Goal: Task Accomplishment & Management: Use online tool/utility

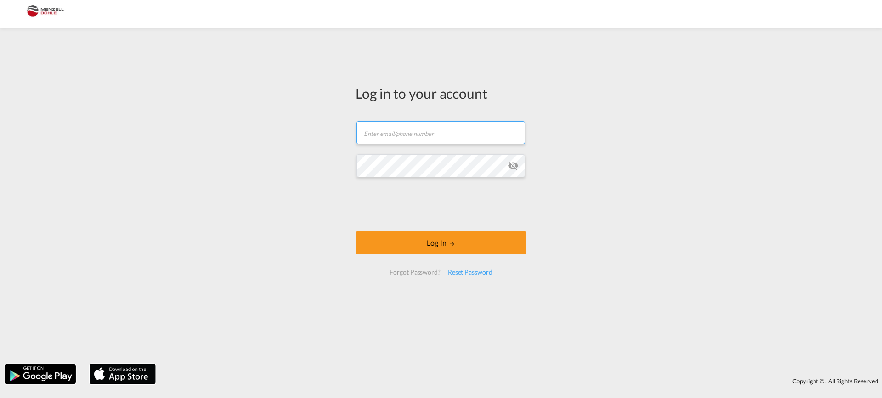
click at [389, 126] on input "text" at bounding box center [441, 132] width 169 height 23
click at [406, 134] on input "[PERSON_NAME][EMAIL_ADDRESS][DOMAIN_NAME]" at bounding box center [441, 132] width 169 height 23
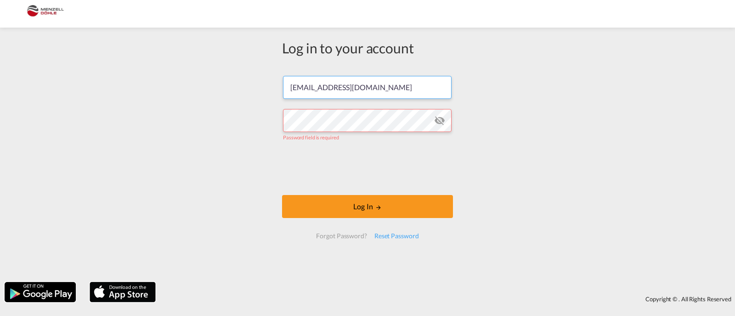
drag, startPoint x: 379, startPoint y: 90, endPoint x: 246, endPoint y: 91, distance: 132.8
click at [246, 91] on div "Log in to your account [EMAIL_ADDRESS][DOMAIN_NAME] Password field is required …" at bounding box center [367, 154] width 735 height 245
paste input "[EMAIL_ADDRESS][DOMAIN_NAME]"
type input "[EMAIL_ADDRESS][DOMAIN_NAME]"
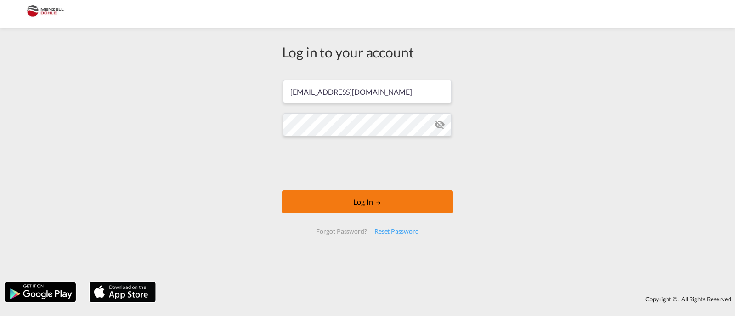
click at [373, 204] on button "Log In" at bounding box center [367, 201] width 171 height 23
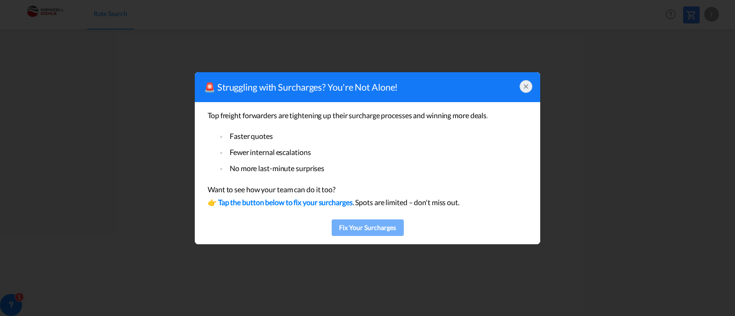
click at [358, 226] on div "Fix Your Surcharges" at bounding box center [368, 228] width 67 height 14
